Goal: Find specific page/section: Find specific page/section

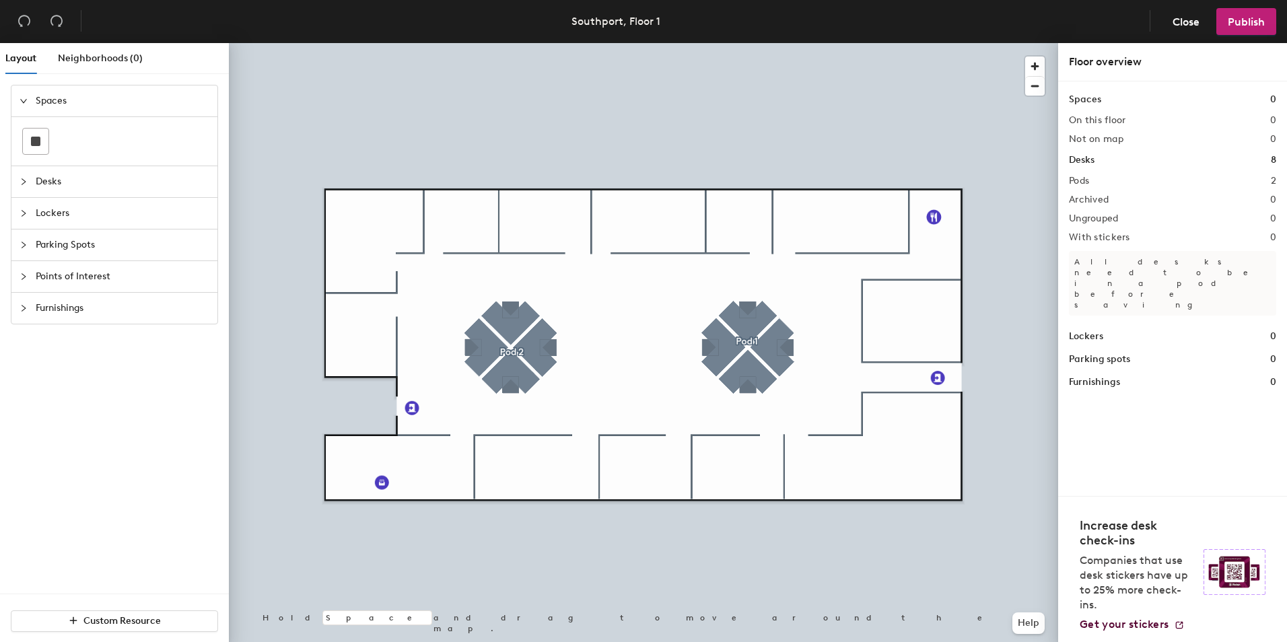
click at [30, 55] on span "Layout" at bounding box center [20, 57] width 31 height 11
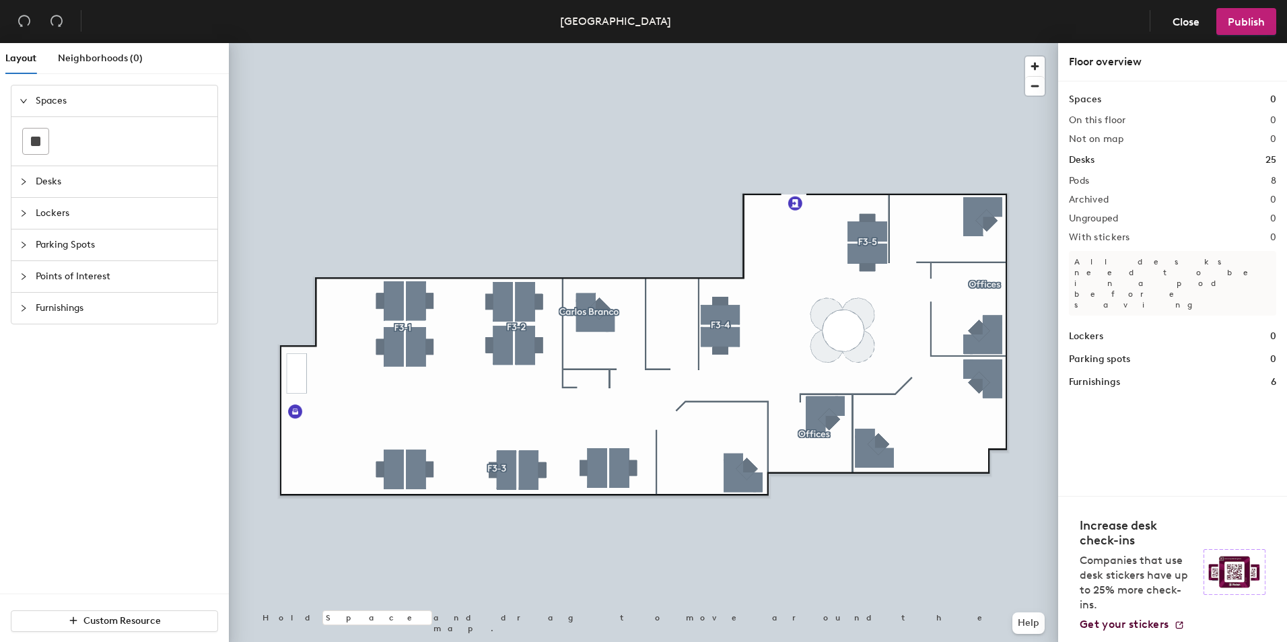
click at [32, 215] on div at bounding box center [28, 213] width 16 height 15
click at [46, 246] on span "Parking Spots" at bounding box center [123, 244] width 174 height 31
click at [62, 277] on span "Points of Interest" at bounding box center [123, 276] width 174 height 31
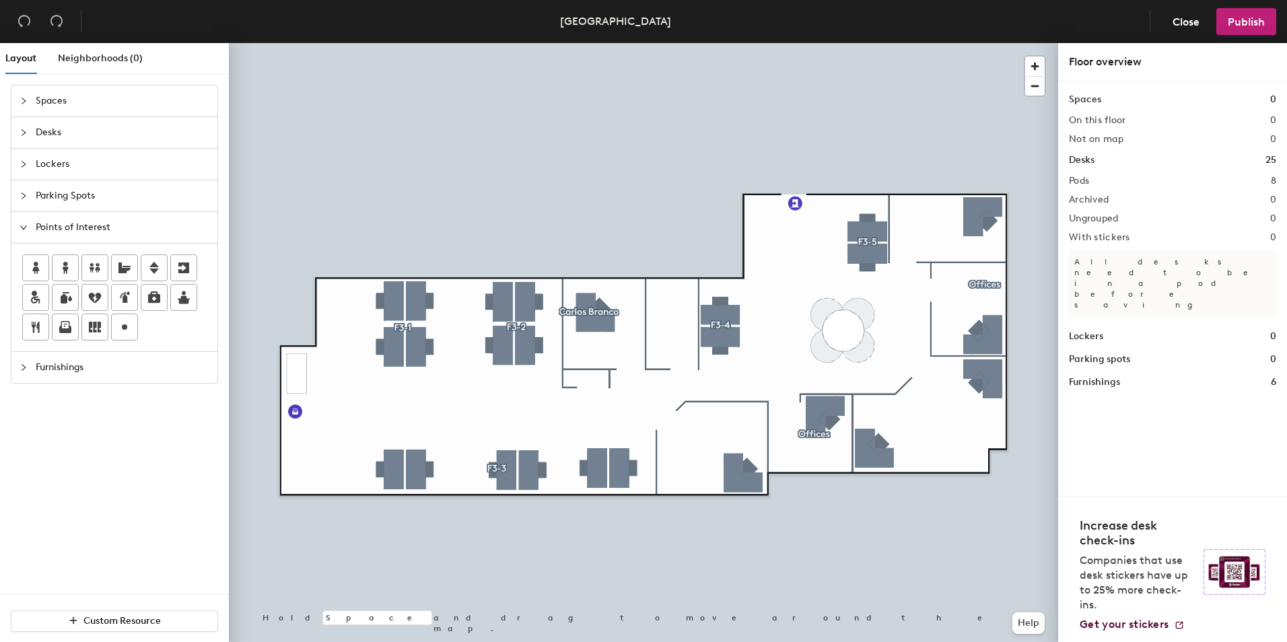
click at [74, 355] on span "Furnishings" at bounding box center [123, 367] width 174 height 31
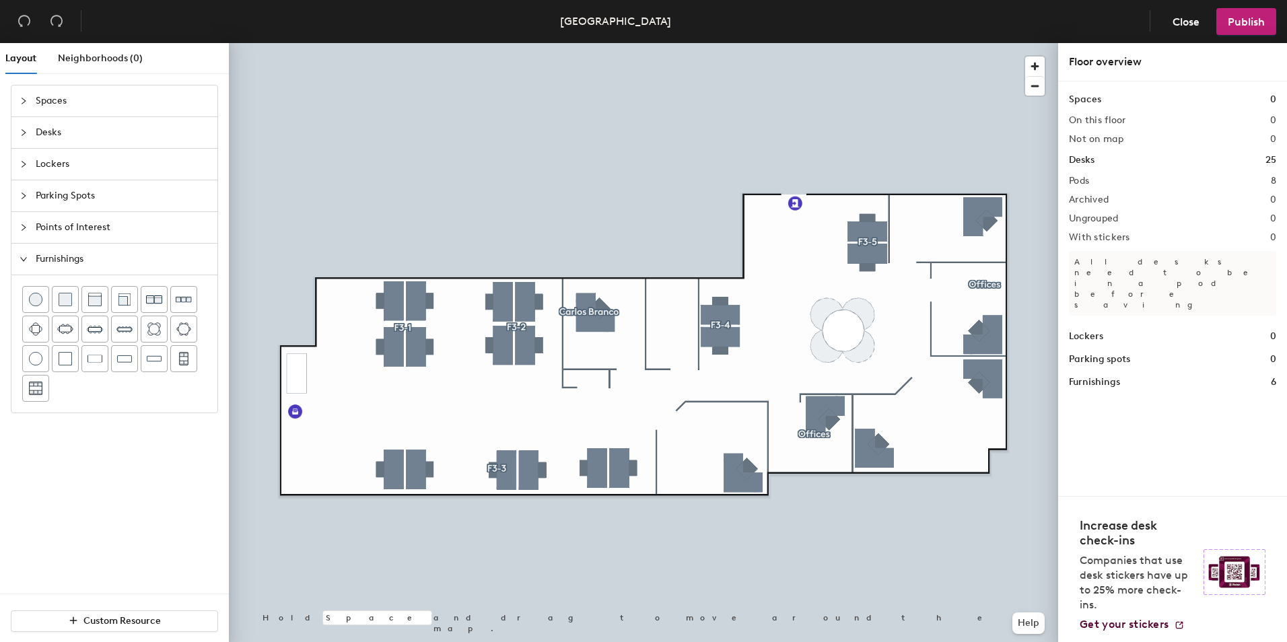
click at [75, 226] on span "Points of Interest" at bounding box center [123, 227] width 174 height 31
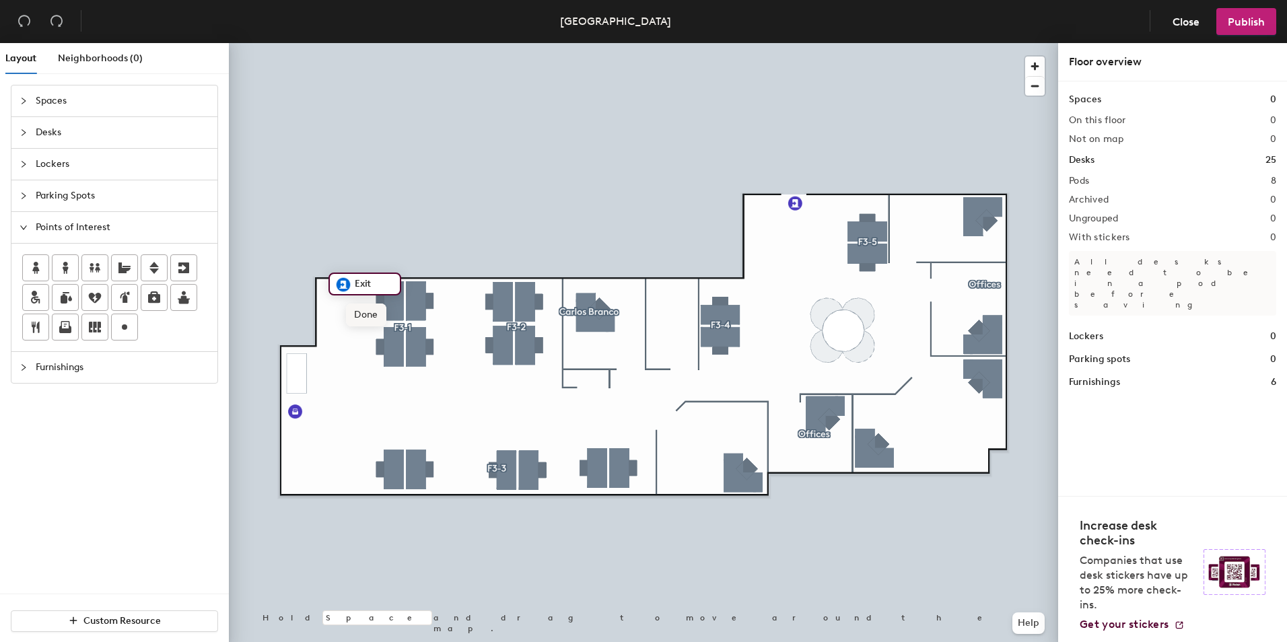
click at [377, 310] on span "Done" at bounding box center [366, 314] width 40 height 23
